Goal: Find specific page/section: Find specific page/section

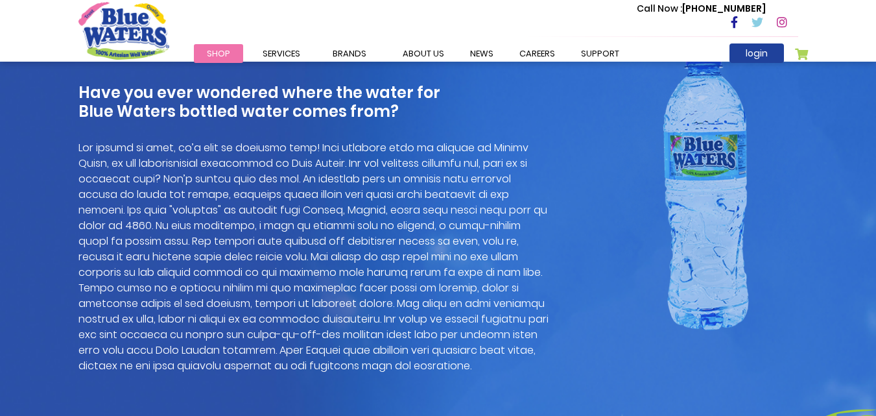
scroll to position [934, 0]
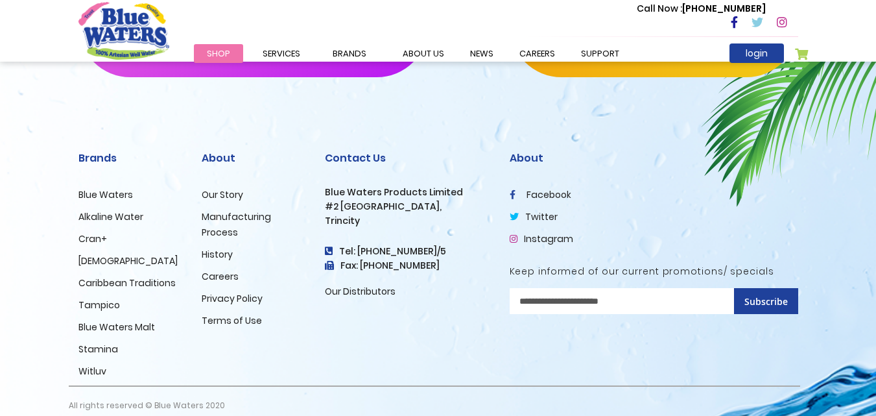
scroll to position [3245, 0]
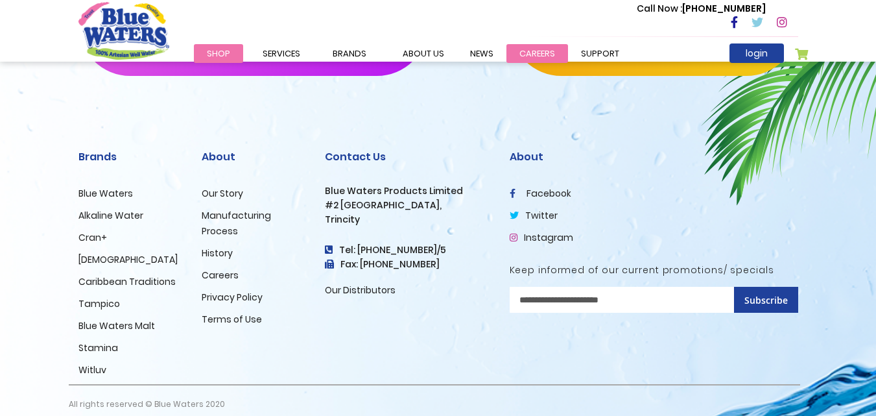
click at [527, 56] on link "careers" at bounding box center [538, 53] width 62 height 19
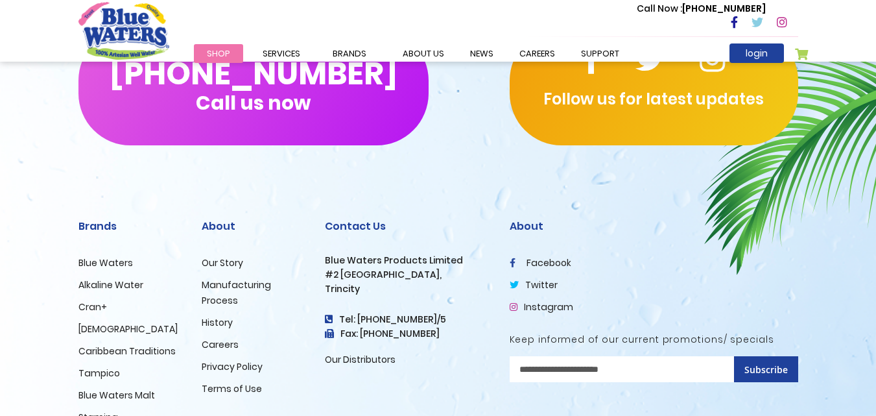
scroll to position [1380, 0]
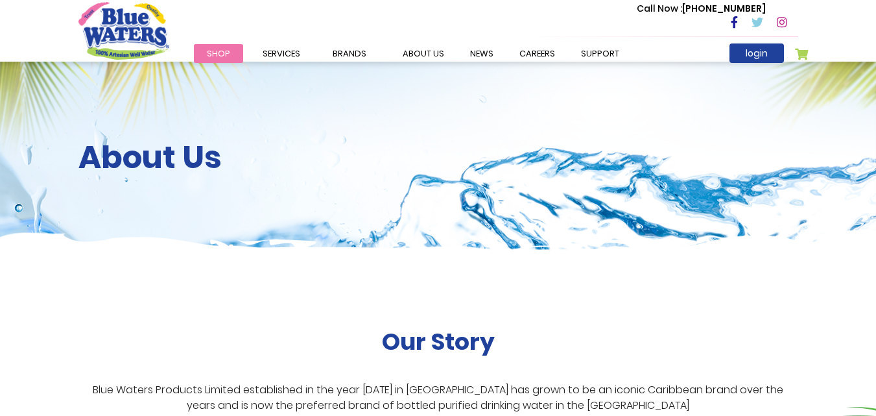
scroll to position [3245, 0]
